Goal: Navigation & Orientation: Find specific page/section

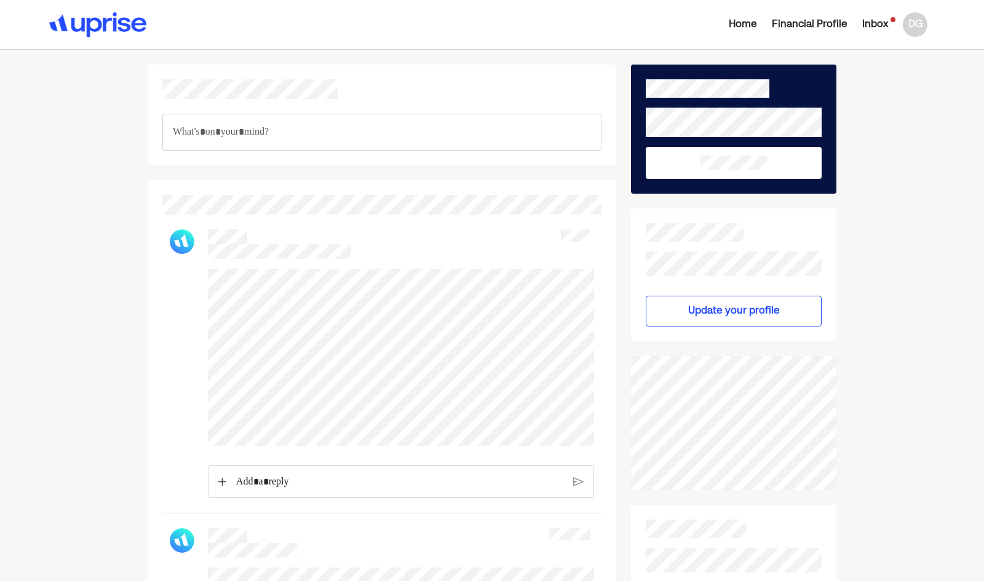
click at [874, 23] on div "Inbox" at bounding box center [875, 24] width 26 height 15
click at [870, 23] on div "Inbox" at bounding box center [875, 24] width 26 height 15
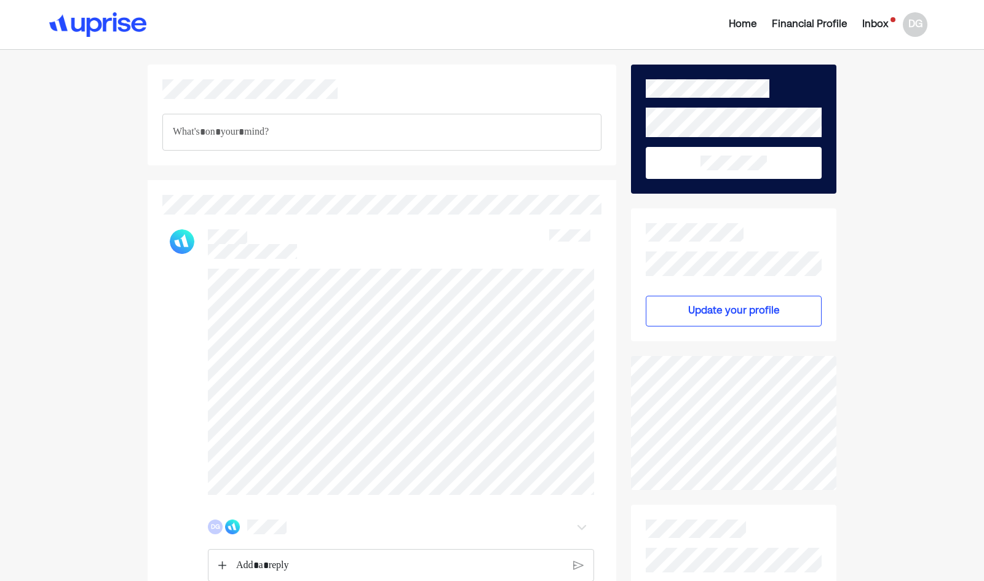
click at [877, 19] on div "Inbox" at bounding box center [875, 24] width 26 height 15
click at [881, 22] on div "Inbox" at bounding box center [875, 24] width 26 height 15
